Goal: Transaction & Acquisition: Purchase product/service

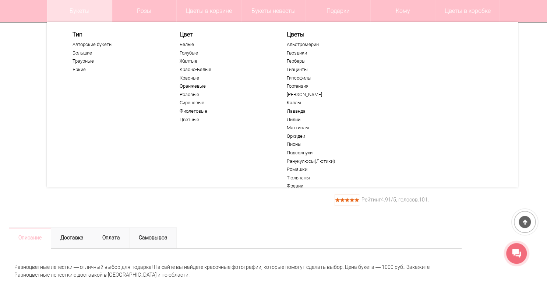
scroll to position [118, 0]
click at [88, 42] on link "Авторские букеты" at bounding box center [117, 45] width 90 height 6
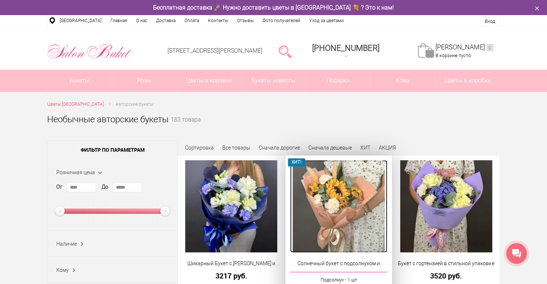
click at [330, 186] on img at bounding box center [338, 206] width 92 height 92
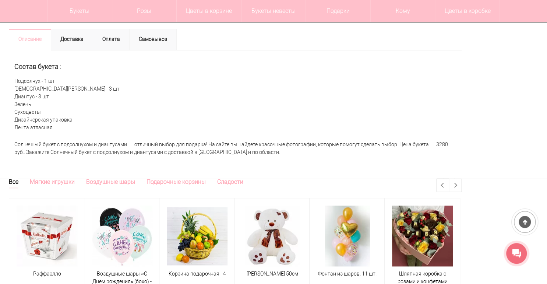
scroll to position [265, 0]
